Goal: Information Seeking & Learning: Learn about a topic

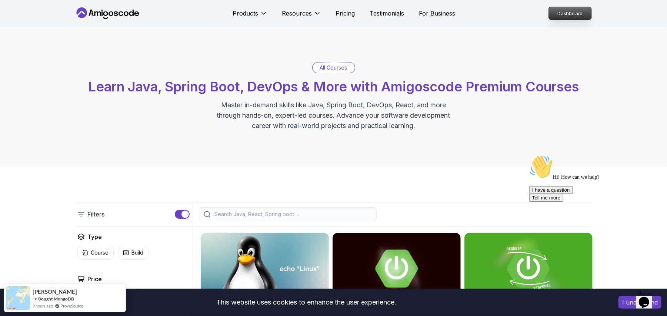
click at [554, 13] on p "Dashboard" at bounding box center [569, 13] width 43 height 13
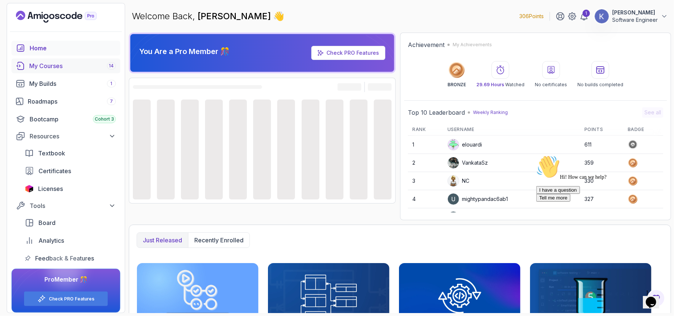
click at [61, 64] on div "My Courses 14" at bounding box center [72, 65] width 87 height 9
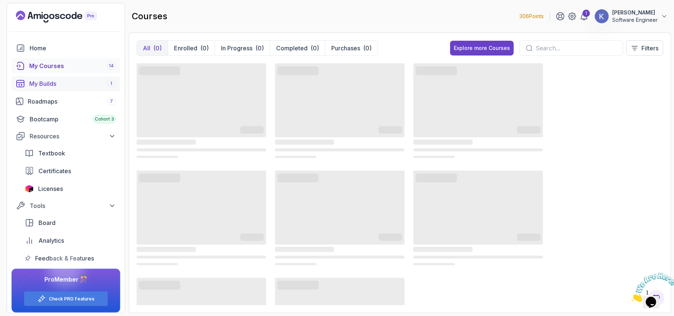
click at [55, 81] on div "My Builds 1" at bounding box center [72, 83] width 87 height 9
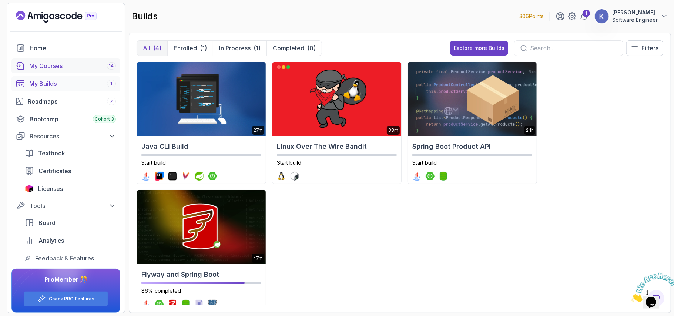
click at [55, 64] on div "My Courses 14" at bounding box center [72, 65] width 87 height 9
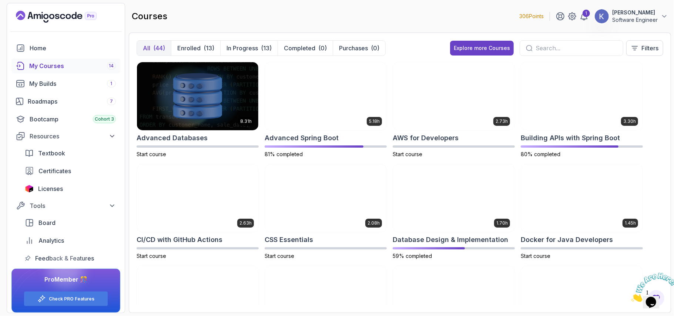
scroll to position [5, 0]
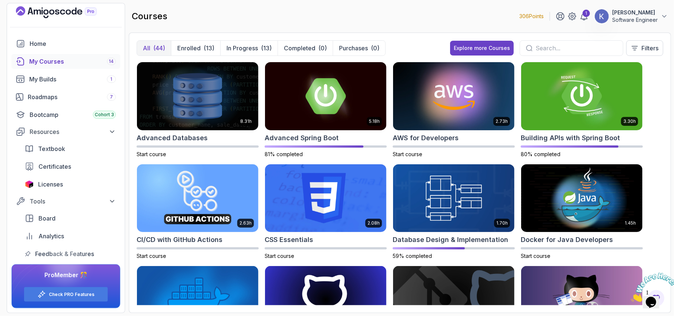
click at [542, 50] on input "text" at bounding box center [575, 48] width 81 height 9
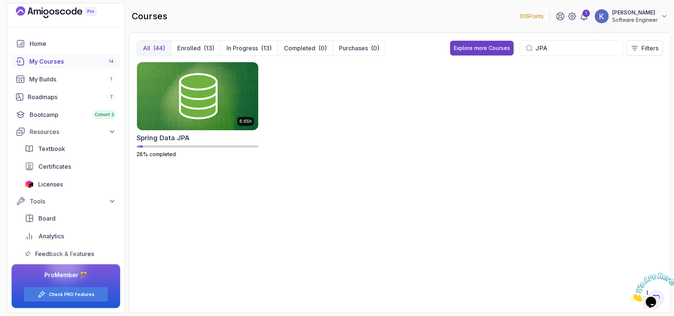
type input "JPA"
click at [232, 93] on img at bounding box center [197, 95] width 127 height 71
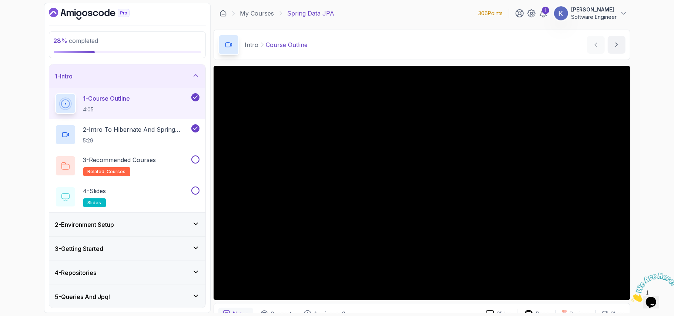
scroll to position [39, 0]
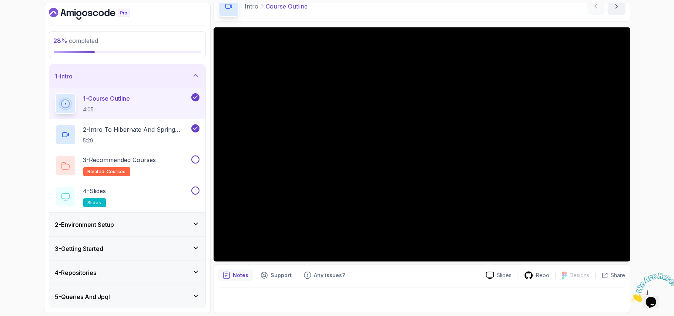
click at [168, 296] on div "5 - Queries And Jpql" at bounding box center [127, 296] width 144 height 9
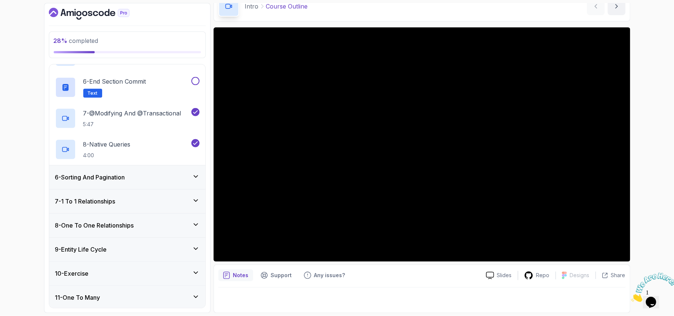
scroll to position [316, 0]
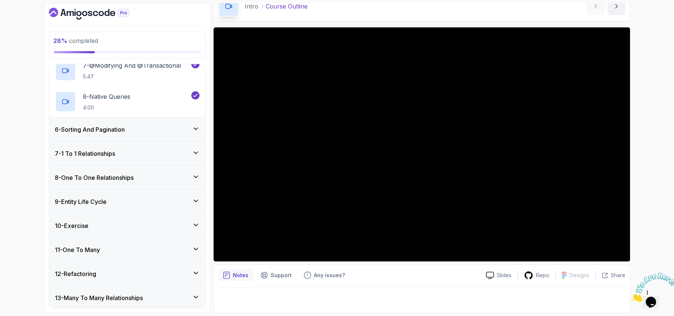
click at [164, 156] on div "7 - 1 To 1 Relationships" at bounding box center [127, 153] width 144 height 9
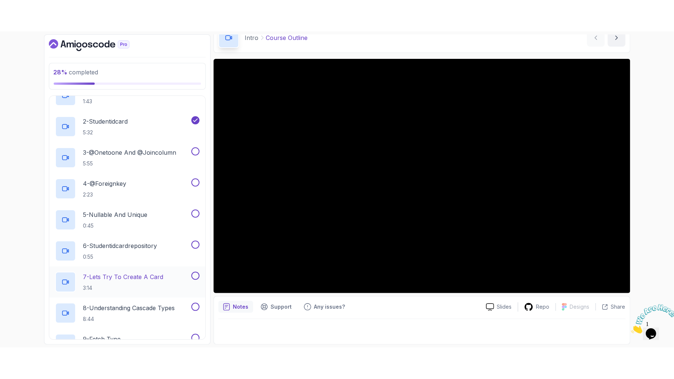
scroll to position [184, 0]
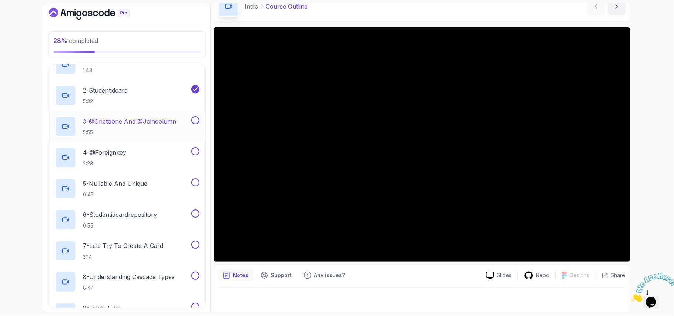
click at [150, 128] on h2 "3 - @Onetoone And @Joincolumn 5:55" at bounding box center [129, 126] width 93 height 19
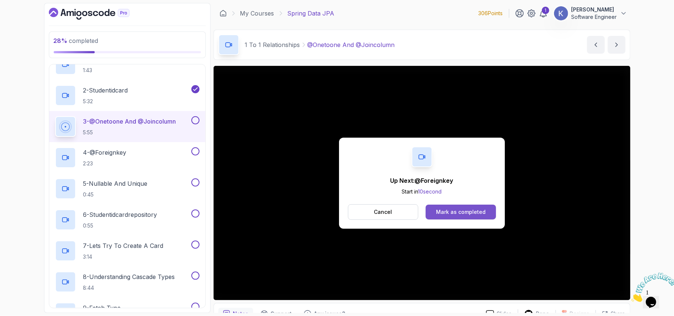
click at [454, 206] on button "Mark as completed" at bounding box center [461, 212] width 70 height 15
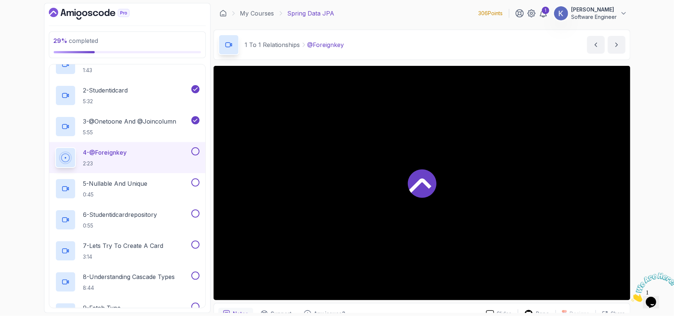
drag, startPoint x: 458, startPoint y: 209, endPoint x: 498, endPoint y: 221, distance: 41.5
click at [498, 221] on div at bounding box center [422, 183] width 417 height 234
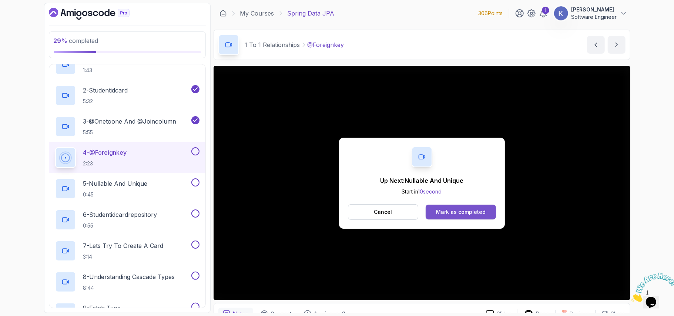
click at [474, 214] on div "Mark as completed" at bounding box center [461, 211] width 50 height 7
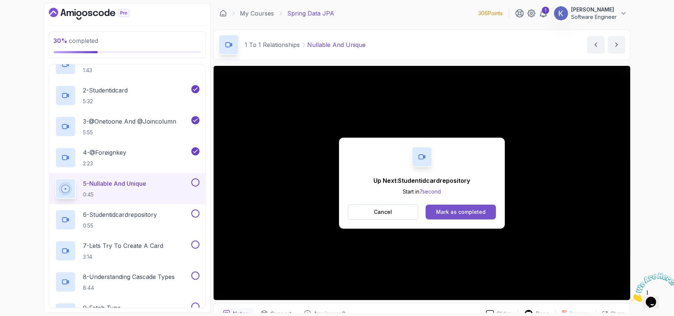
click at [470, 211] on div "Mark as completed" at bounding box center [461, 211] width 50 height 7
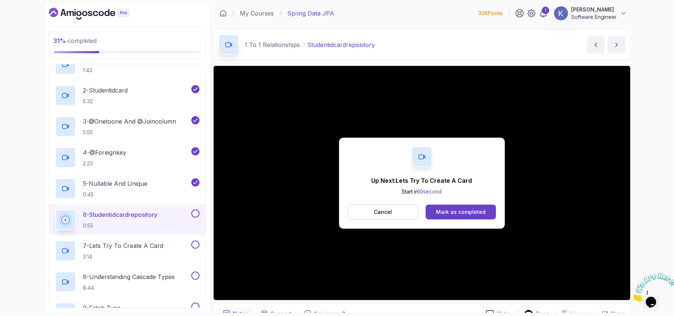
click at [465, 210] on div "Mark as completed" at bounding box center [461, 211] width 50 height 7
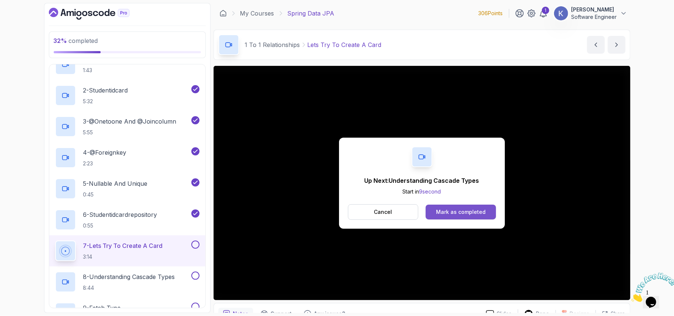
click at [480, 207] on button "Mark as completed" at bounding box center [461, 212] width 70 height 15
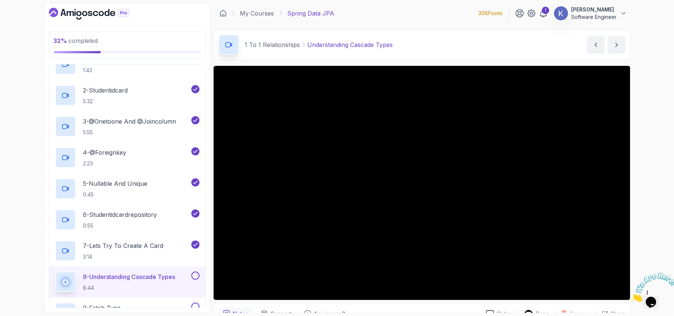
click at [372, 64] on main "My Courses Spring Data JPA 306 Points 1 subramanya jois Software Engineer 8 - 1…" at bounding box center [422, 158] width 417 height 310
click at [646, 182] on div "32 % completed 1 - Intro 2 - Environment Setup 3 - Getting Started 4 - Reposito…" at bounding box center [337, 158] width 674 height 316
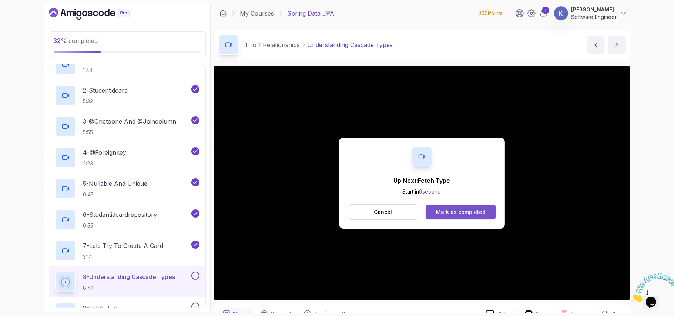
click at [457, 212] on div "Mark as completed" at bounding box center [461, 211] width 50 height 7
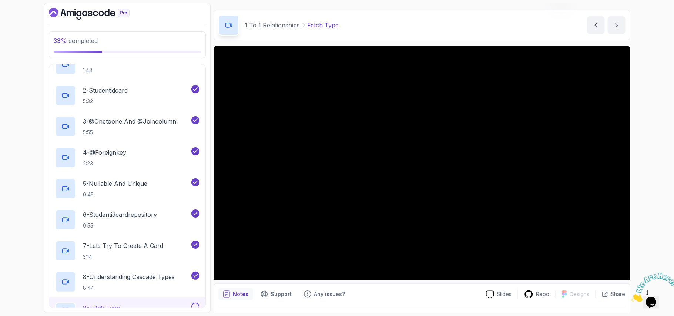
scroll to position [39, 0]
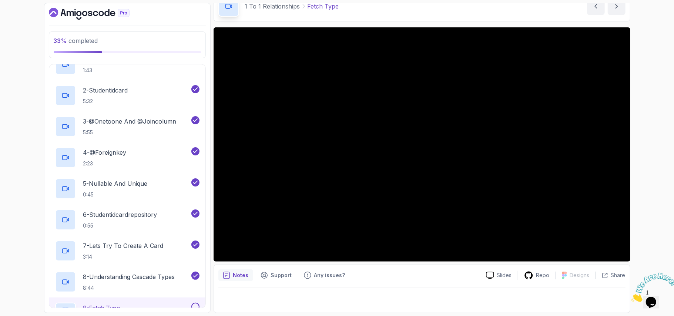
click at [52, 302] on div "9 - Fetch Type 4:45" at bounding box center [127, 313] width 156 height 31
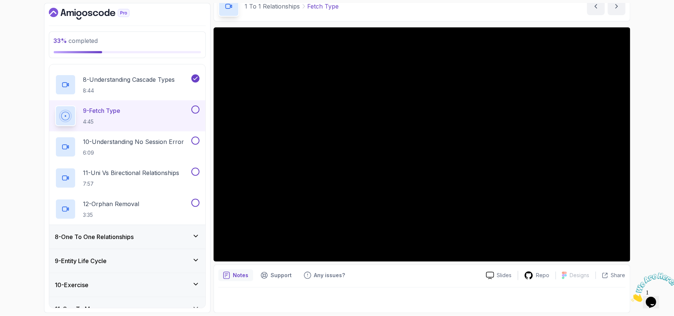
scroll to position [0, 0]
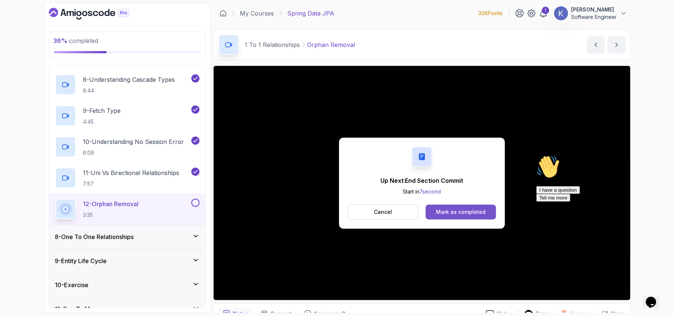
click at [443, 209] on div "Mark as completed" at bounding box center [461, 211] width 50 height 7
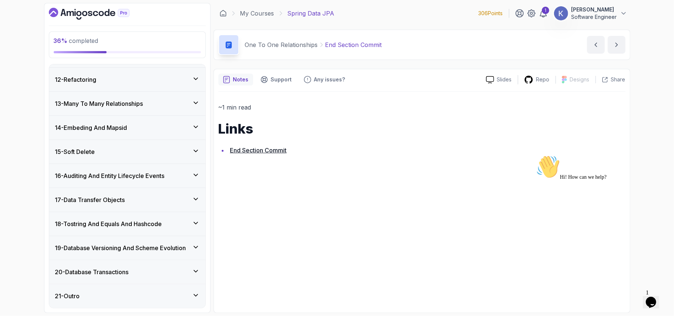
scroll to position [295, 0]
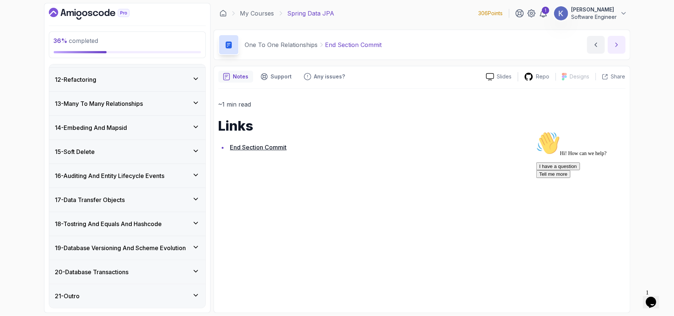
click at [619, 46] on icon "next content" at bounding box center [616, 44] width 7 height 7
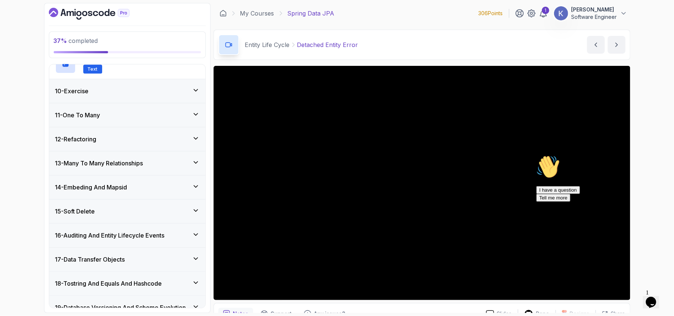
scroll to position [389, 0]
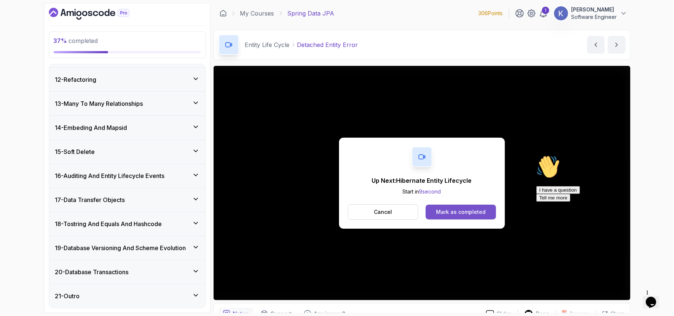
click at [444, 215] on div "Mark as completed" at bounding box center [461, 211] width 50 height 7
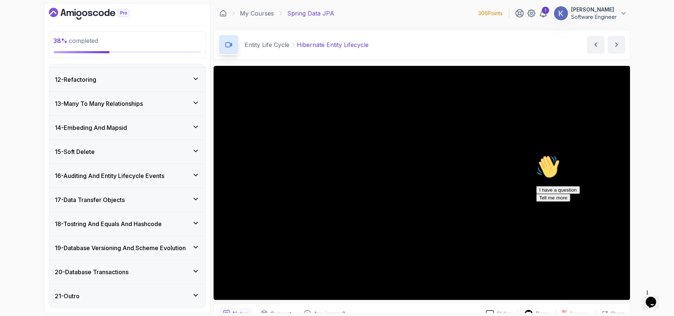
click at [47, 79] on div "38 % completed 1 - Intro 2 - Environment Setup 3 - Getting Started 4 - Reposito…" at bounding box center [127, 158] width 167 height 310
click at [52, 80] on div "12 - Refactoring" at bounding box center [127, 80] width 156 height 24
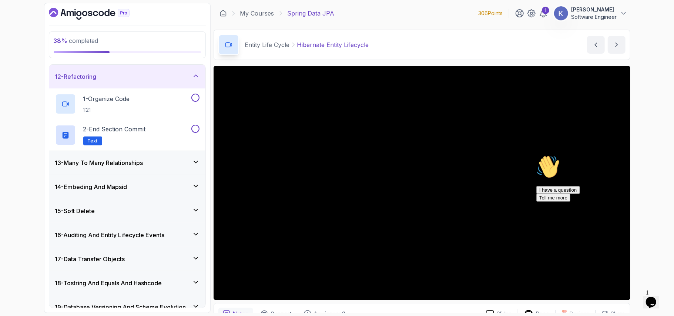
scroll to position [52, 0]
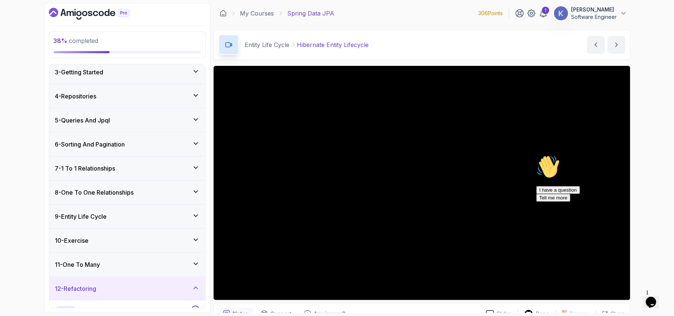
click at [106, 222] on div "9 - Entity Life Cycle" at bounding box center [127, 217] width 156 height 24
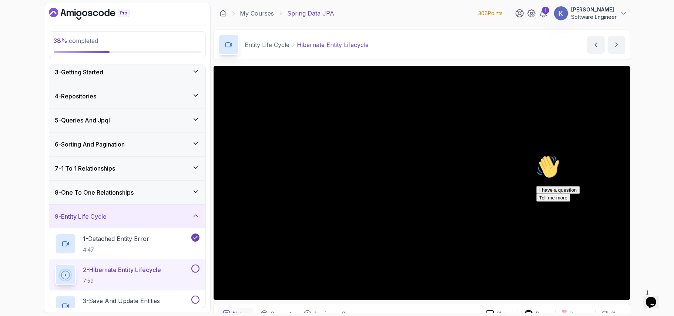
click at [53, 273] on div "2 - Hibernate Entity Lifecycle 7:59" at bounding box center [127, 274] width 156 height 31
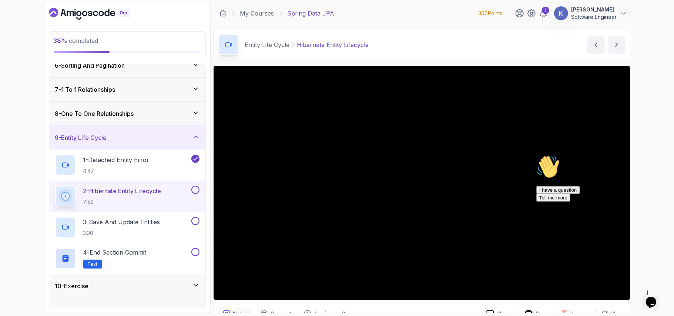
scroll to position [151, 0]
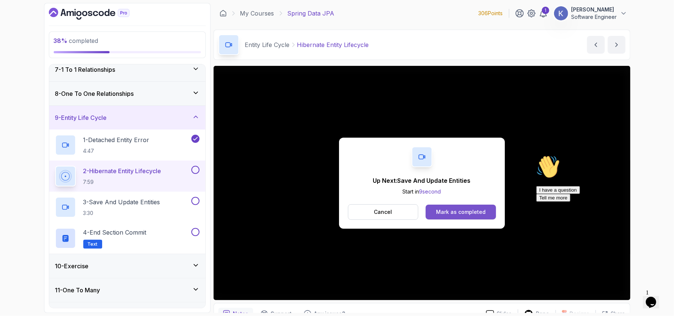
click at [463, 213] on div "Mark as completed" at bounding box center [461, 211] width 50 height 7
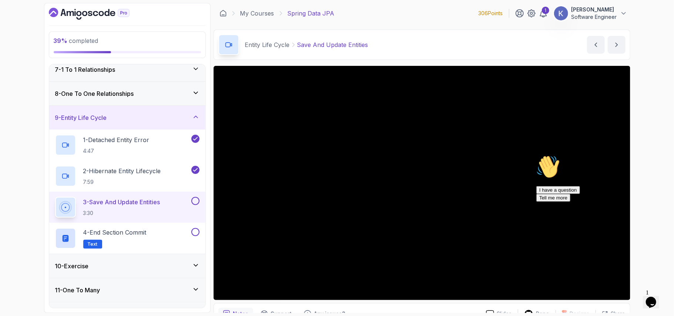
click at [536, 155] on icon "Chat attention grabber" at bounding box center [536, 155] width 0 height 0
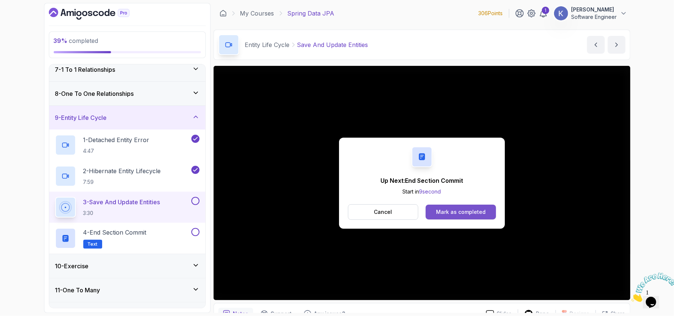
click at [443, 211] on div "Mark as completed" at bounding box center [461, 211] width 50 height 7
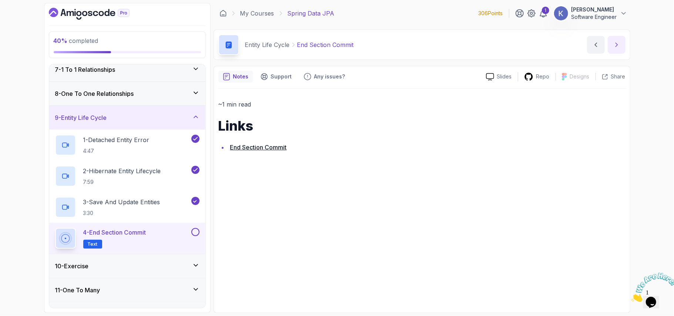
click at [617, 46] on icon "next content" at bounding box center [616, 44] width 7 height 7
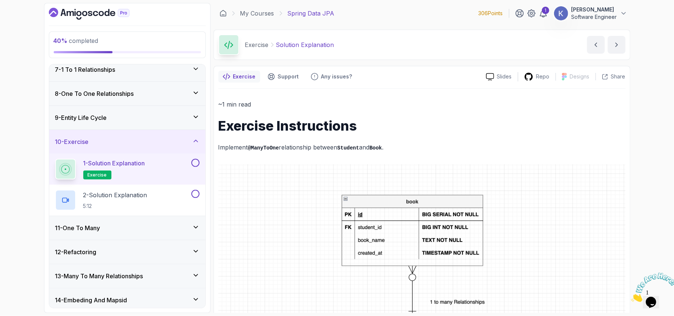
click at [226, 203] on img at bounding box center [421, 294] width 407 height 260
click at [271, 147] on code "@ManyToOne" at bounding box center [263, 148] width 31 height 6
click at [332, 147] on p "Implement @ManyToOne relationship between Student and Book ." at bounding box center [421, 147] width 407 height 11
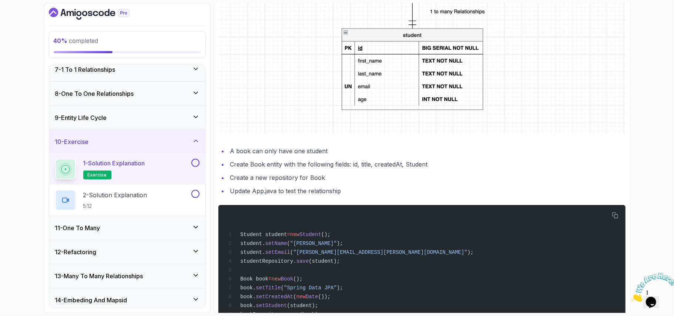
scroll to position [323, 0]
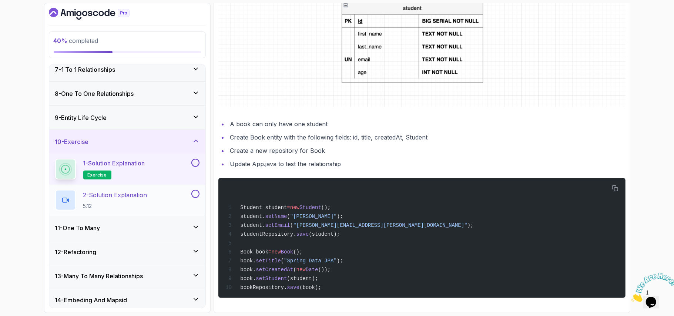
click at [142, 199] on p "2 - Solution Explanation" at bounding box center [115, 195] width 64 height 9
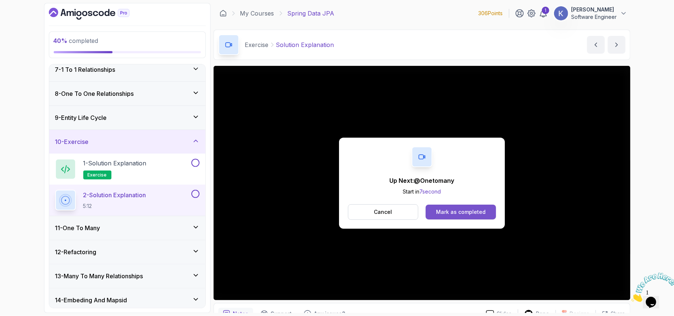
click at [458, 214] on div "Mark as completed" at bounding box center [461, 211] width 50 height 7
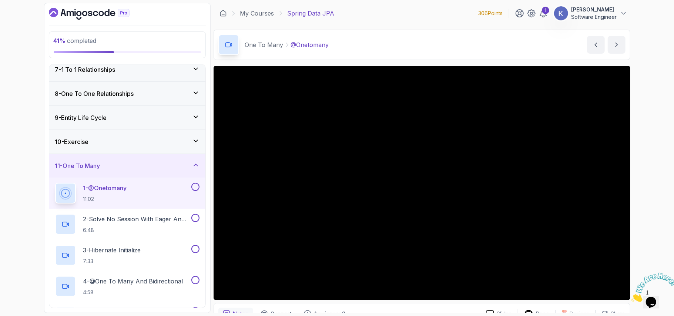
click at [184, 140] on div "10 - Exercise" at bounding box center [127, 141] width 144 height 9
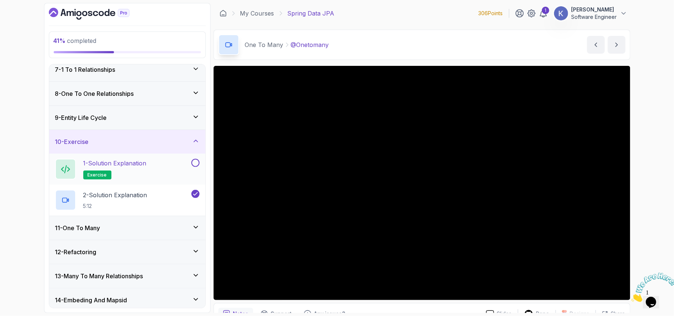
click at [196, 160] on div "1 - Solution Explanation exercise" at bounding box center [127, 169] width 156 height 31
click at [178, 228] on div "11 - One To Many" at bounding box center [127, 228] width 144 height 9
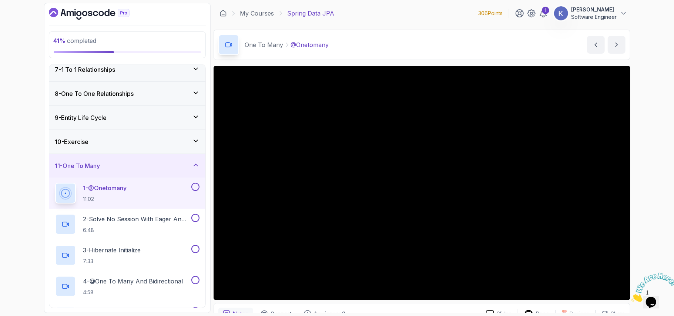
click at [199, 141] on div "10 - Exercise" at bounding box center [127, 142] width 156 height 24
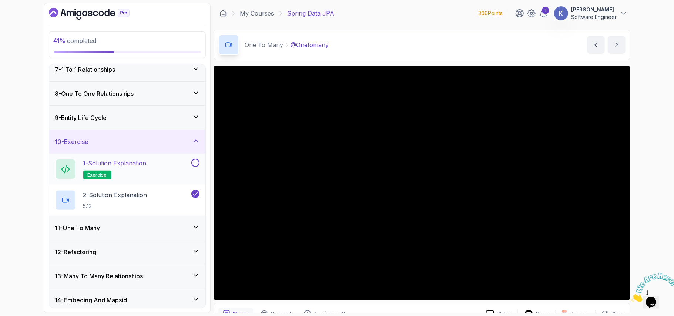
click at [194, 165] on button at bounding box center [195, 163] width 8 height 8
click at [192, 235] on div "11 - One To Many" at bounding box center [127, 228] width 156 height 24
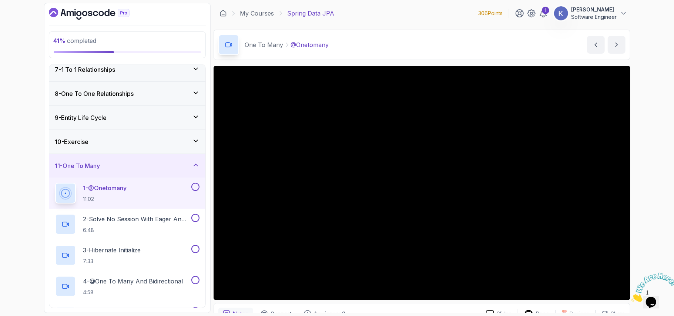
click at [165, 200] on div "1 - @Onetomany 11:02" at bounding box center [122, 193] width 135 height 21
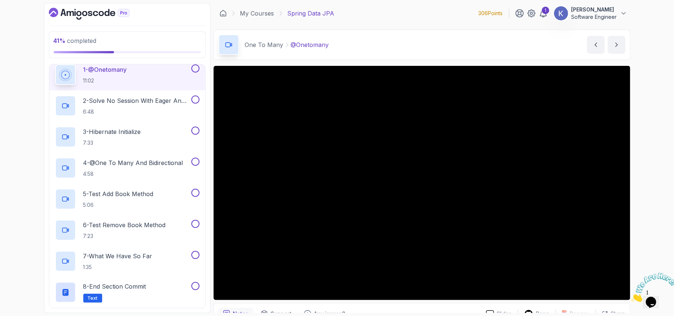
scroll to position [39, 0]
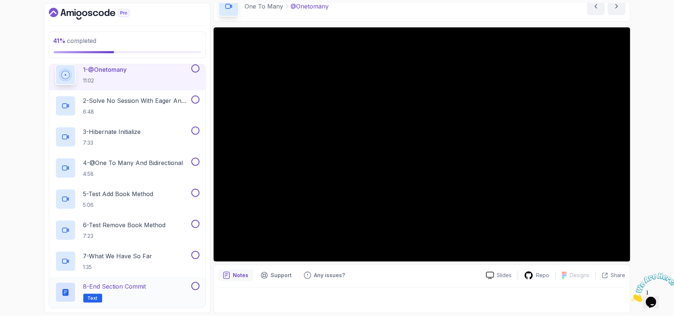
click at [52, 290] on div "8 - End Section Commit Text" at bounding box center [127, 292] width 156 height 31
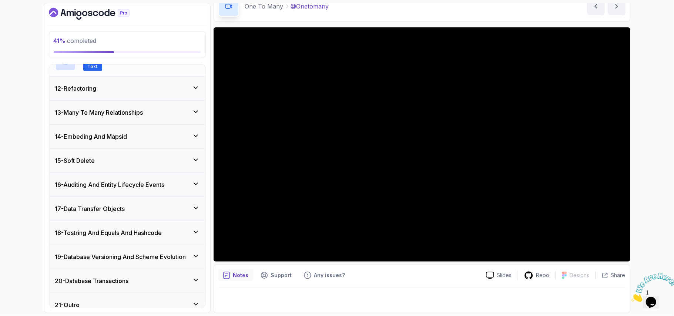
scroll to position [513, 0]
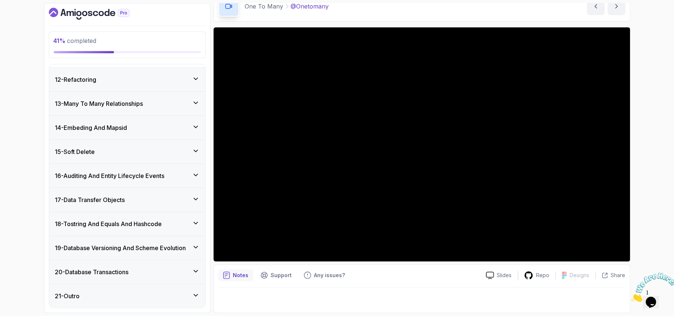
click at [167, 238] on div "19 - Database Versioning And Scheme Evolution" at bounding box center [127, 248] width 156 height 24
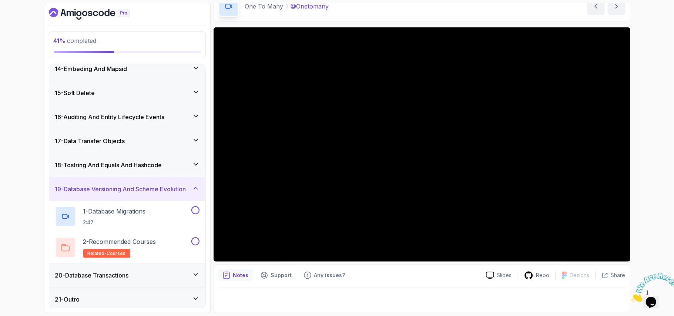
scroll to position [326, 0]
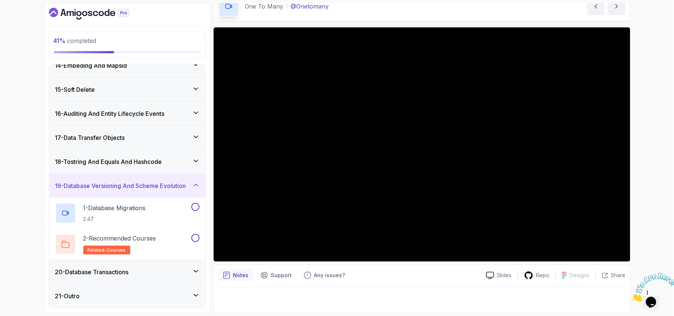
click at [158, 266] on div "20 - Database Transactions" at bounding box center [127, 272] width 156 height 24
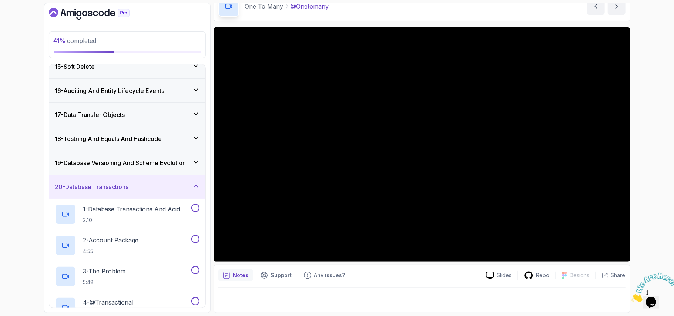
scroll to position [420, 0]
